Goal: Navigation & Orientation: Find specific page/section

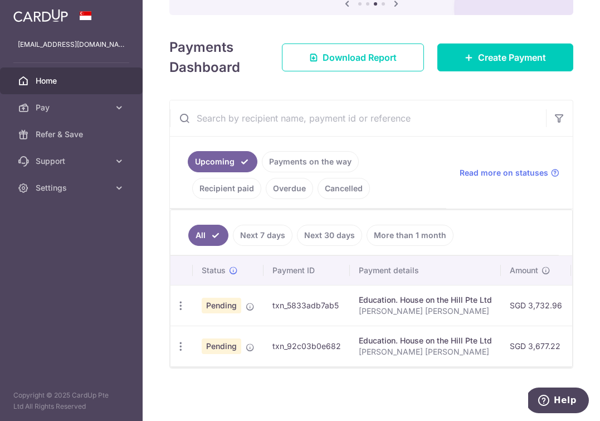
scroll to position [141, 0]
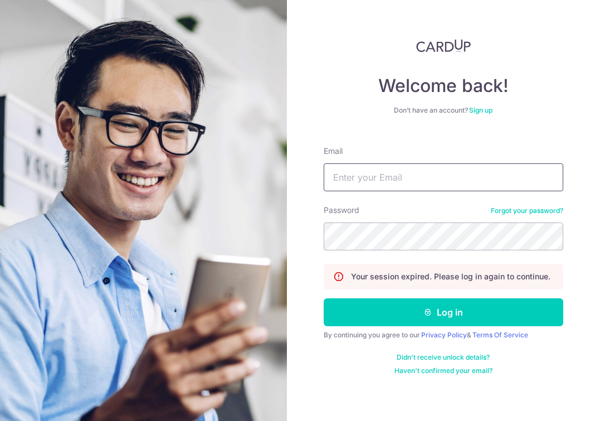
type input "[EMAIL_ADDRESS][DOMAIN_NAME]"
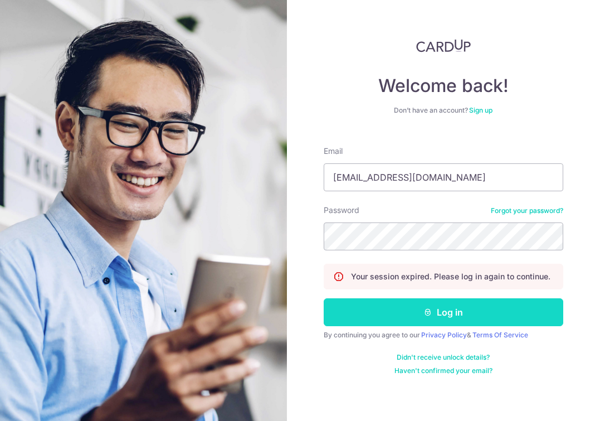
click at [409, 321] on button "Log in" at bounding box center [444, 312] width 240 height 28
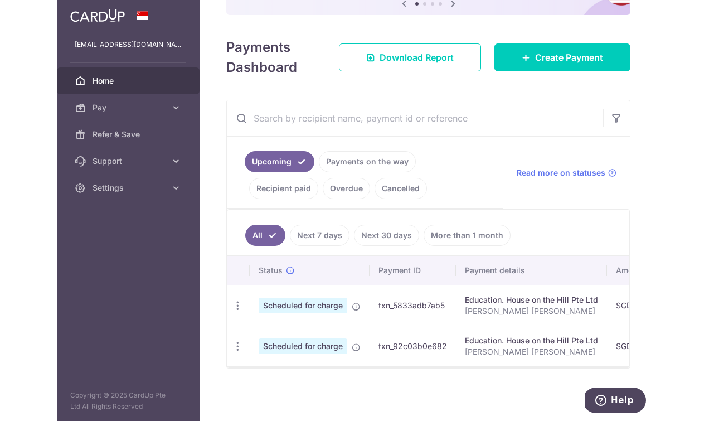
scroll to position [75, 0]
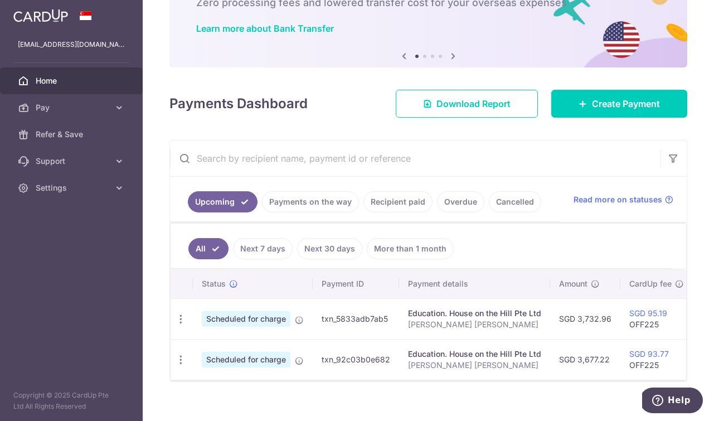
click at [262, 253] on link "Next 7 days" at bounding box center [263, 248] width 60 height 21
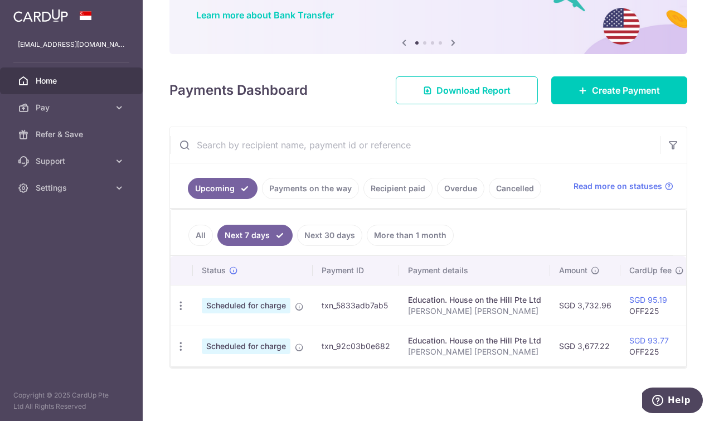
scroll to position [89, 0]
